Goal: Find specific page/section: Find specific page/section

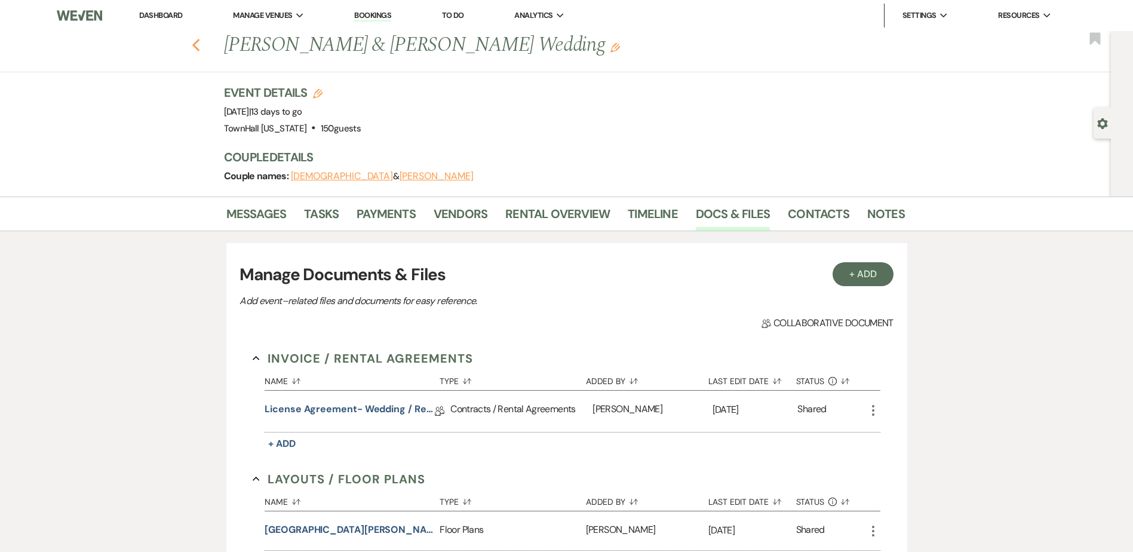
click at [199, 42] on use "button" at bounding box center [196, 45] width 8 height 13
select select "7"
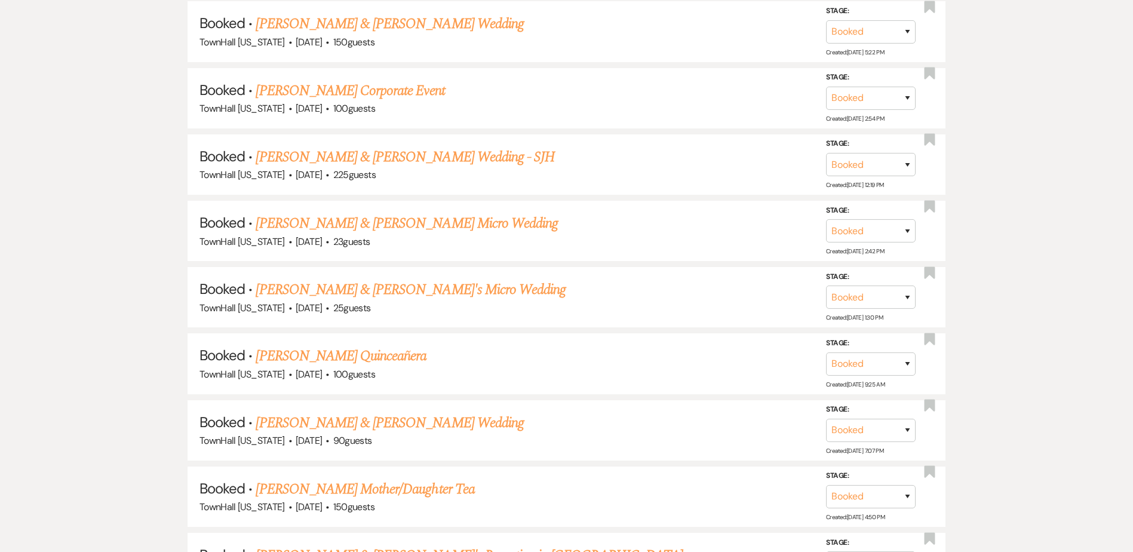
scroll to position [776, 0]
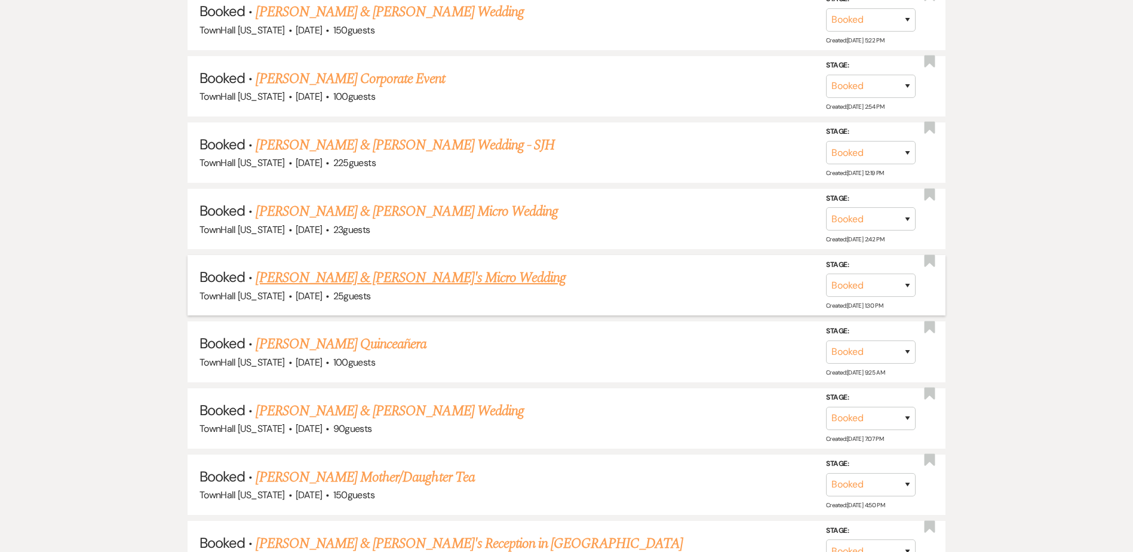
click at [411, 283] on link "[PERSON_NAME] & [PERSON_NAME]'s Micro Wedding" at bounding box center [411, 277] width 310 height 21
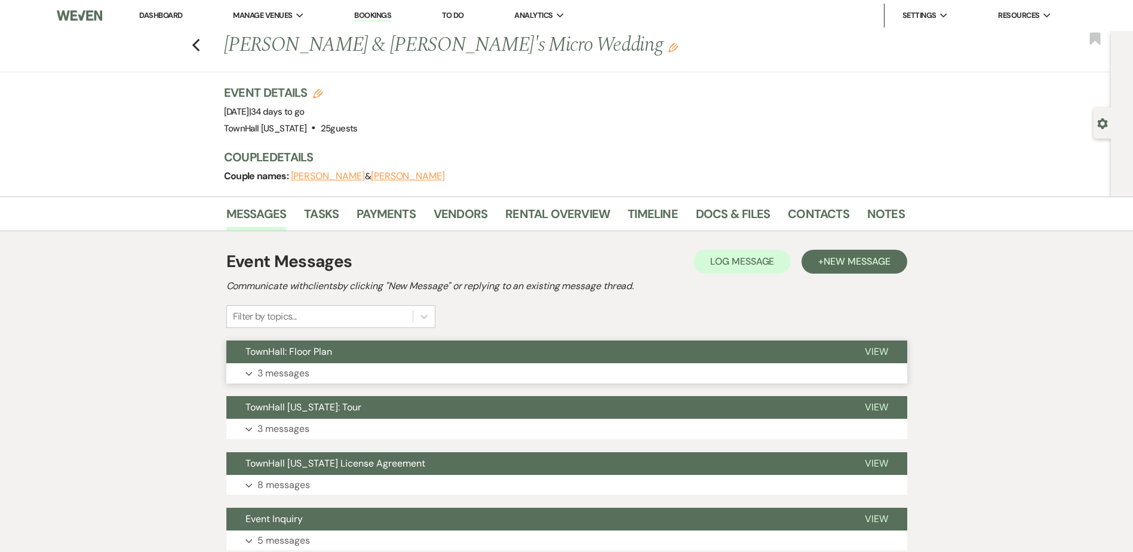
click at [303, 362] on button "TownHall: Floor Plan" at bounding box center [535, 351] width 619 height 23
